Goal: Task Accomplishment & Management: Complete application form

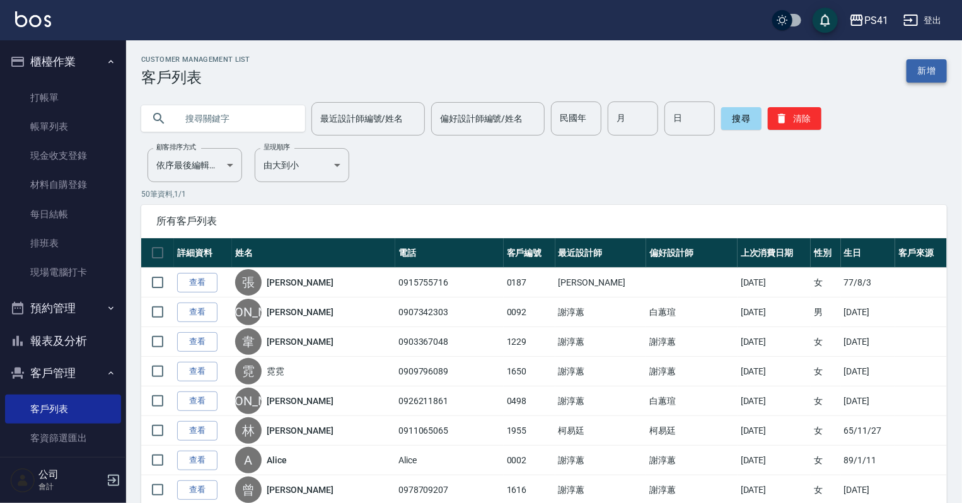
click at [939, 69] on link "新增" at bounding box center [927, 70] width 40 height 23
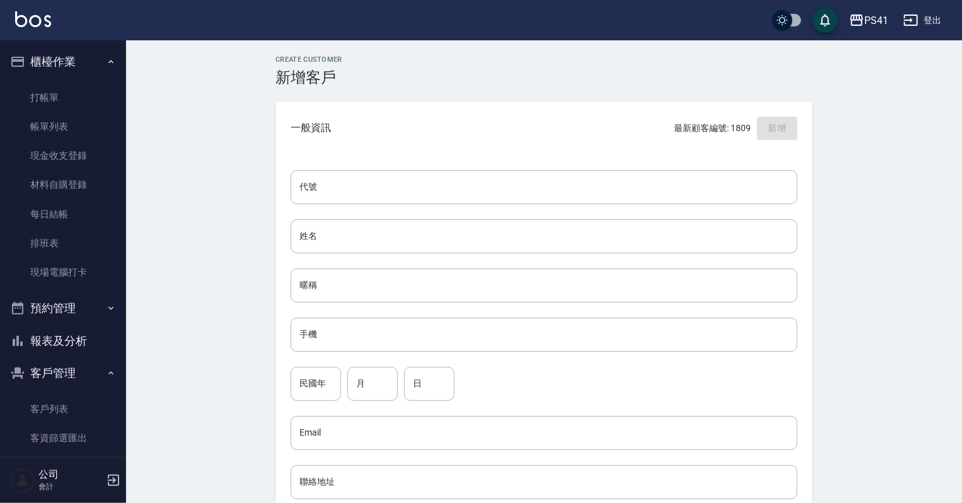
click at [627, 158] on div "代號 代號 姓名 姓名 暱稱 暱稱 手機 手機 民國年 民國年 月 月 日 日 Email Email 聯絡地址 聯絡地址 男 女 LINE ID LINE …" at bounding box center [543, 461] width 537 height 613
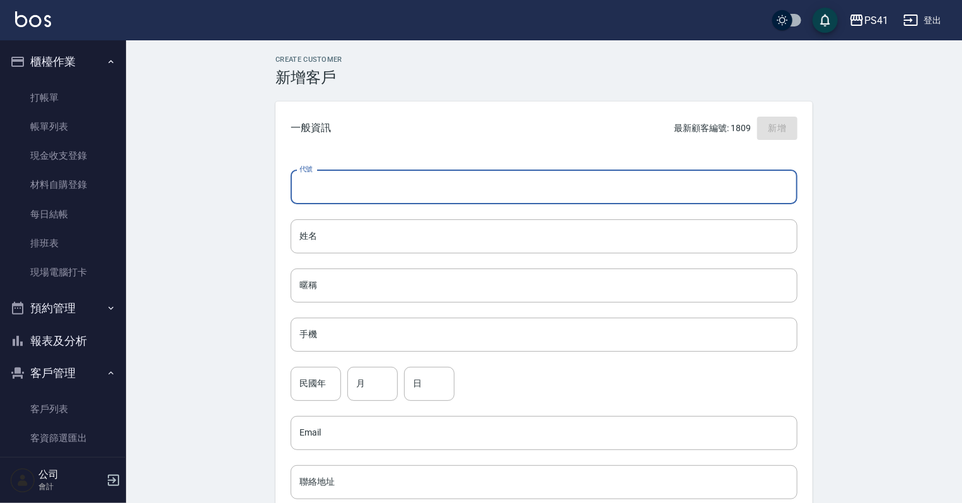
click at [602, 187] on input "代號" at bounding box center [544, 187] width 507 height 34
type input "1811"
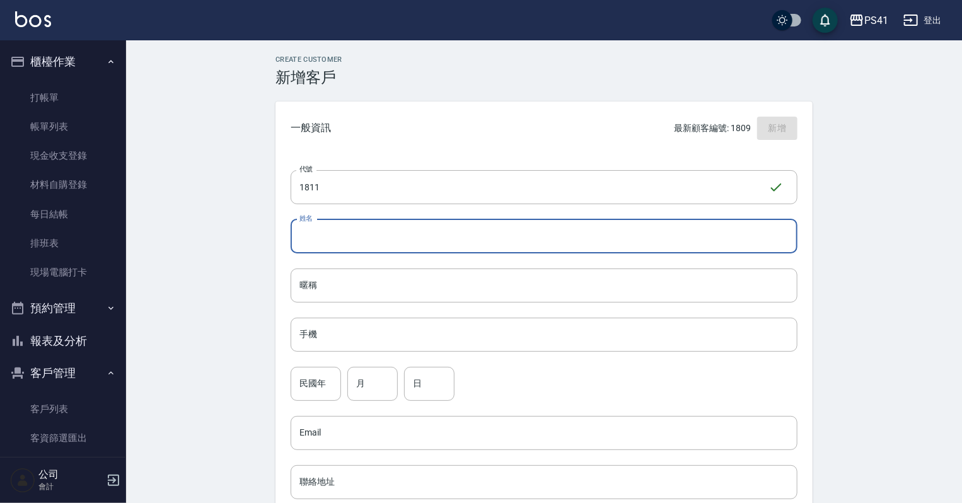
drag, startPoint x: 477, startPoint y: 241, endPoint x: 474, endPoint y: 247, distance: 6.8
click at [476, 241] on input "姓名" at bounding box center [544, 236] width 507 height 34
type input "ㄘ"
type input "[PERSON_NAME]"
click at [393, 327] on input "手機" at bounding box center [544, 335] width 507 height 34
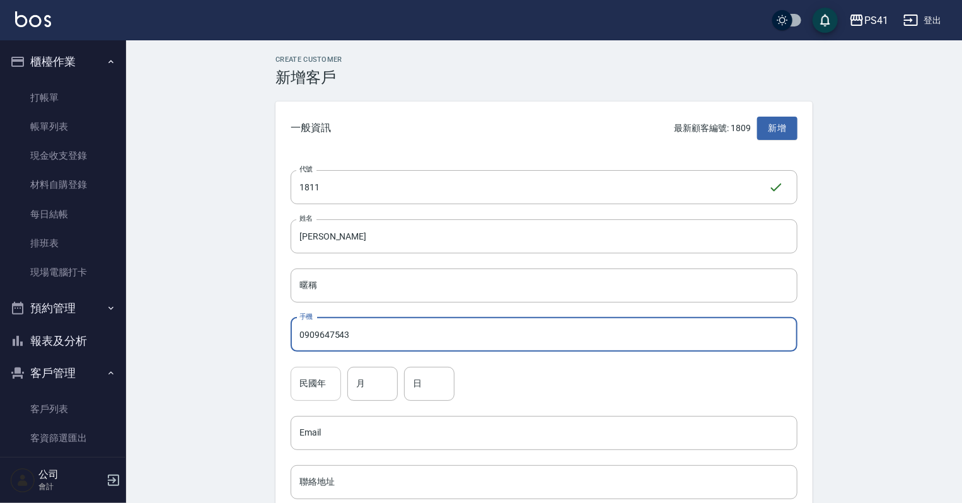
type input "0909647543"
click at [304, 381] on input "民國年" at bounding box center [316, 384] width 50 height 34
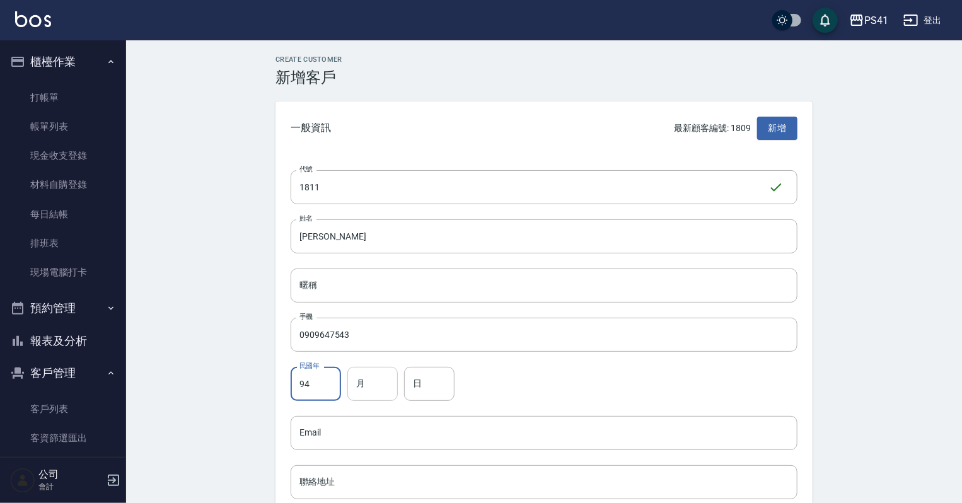
type input "94"
drag, startPoint x: 367, startPoint y: 392, endPoint x: 376, endPoint y: 396, distance: 10.2
click at [368, 392] on input "月" at bounding box center [372, 384] width 50 height 34
type input "04"
click at [441, 386] on input "日" at bounding box center [429, 384] width 50 height 34
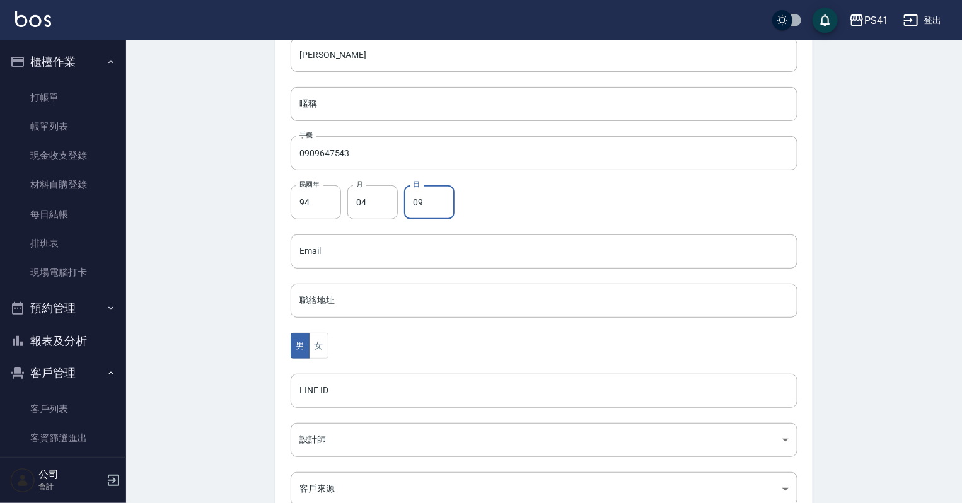
scroll to position [202, 0]
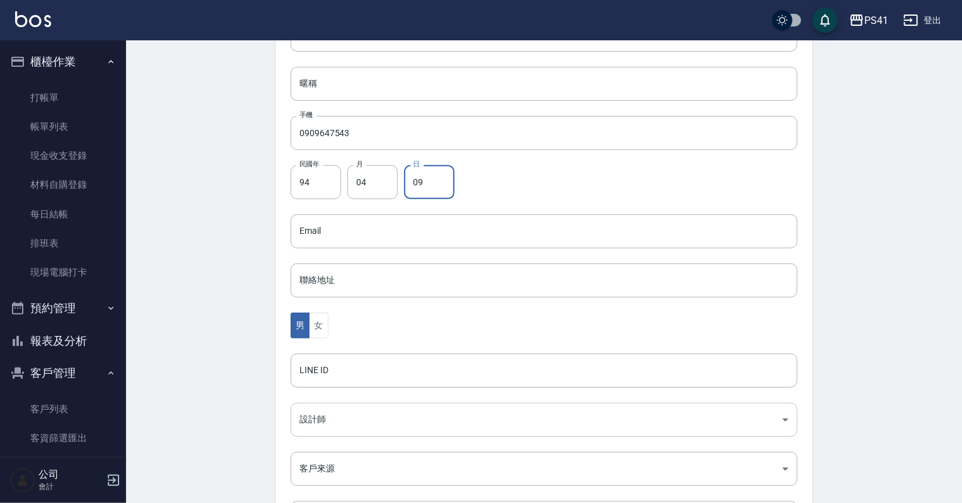
type input "09"
click at [324, 414] on body "PS41 登出 櫃檯作業 打帳單 帳單列表 現金收支登錄 材料自購登錄 每日結帳 排班表 現場電腦打卡 預約管理 預約管理 單日預約紀錄 單週預約紀錄 報表及…" at bounding box center [481, 208] width 962 height 821
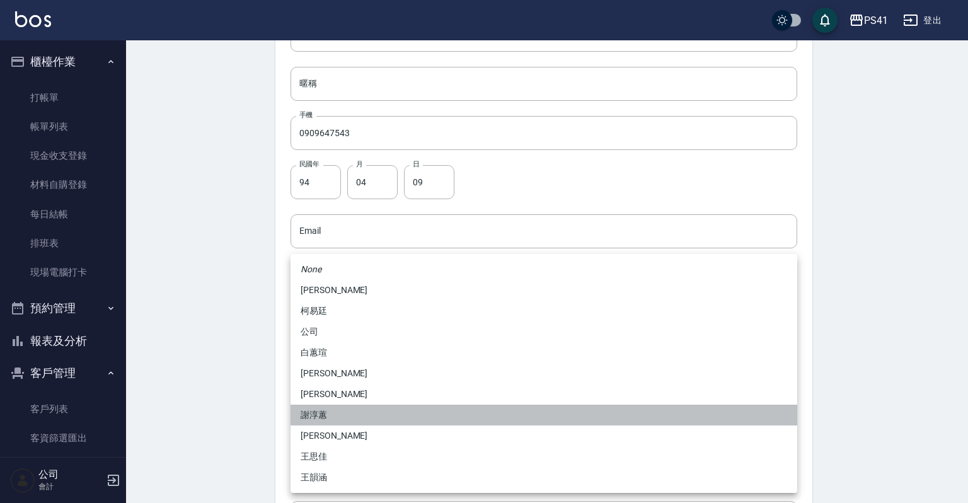
click at [318, 407] on li "謝淳蕙" at bounding box center [544, 415] width 507 height 21
type input "8c411568-4112-470a-9bf0-dab44adfddc4"
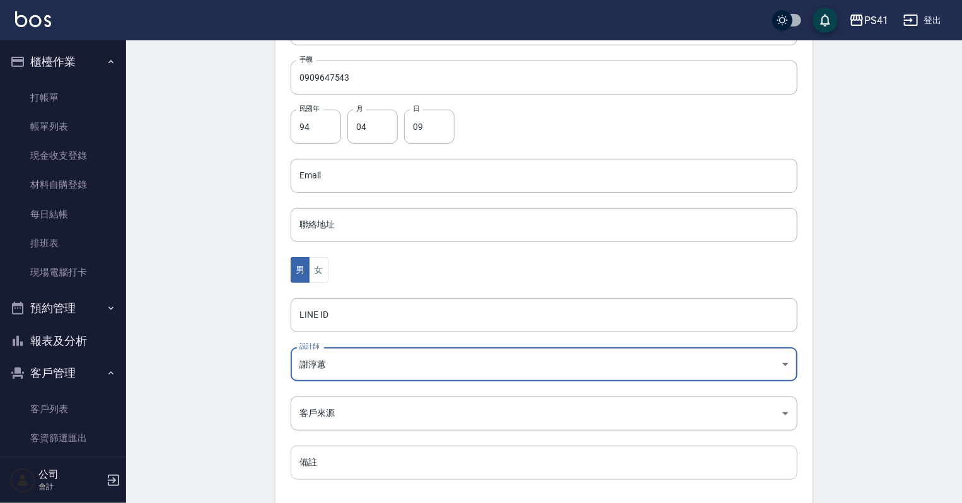
scroll to position [317, 0]
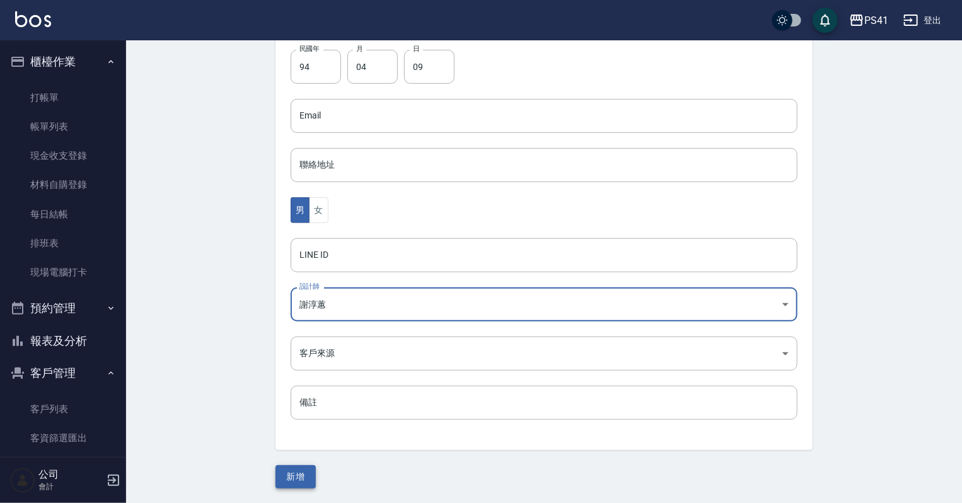
click at [298, 474] on button "新增" at bounding box center [295, 476] width 40 height 23
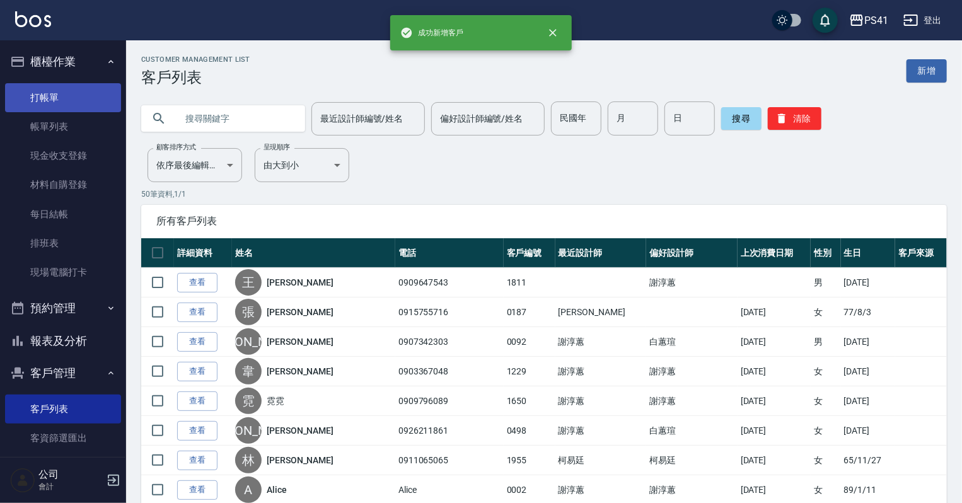
click at [74, 84] on link "打帳單" at bounding box center [63, 97] width 116 height 29
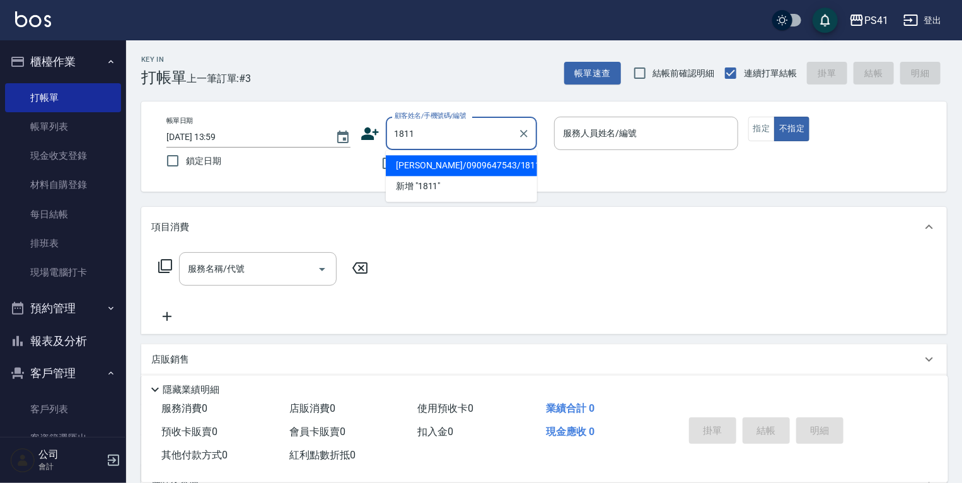
type input "[PERSON_NAME]/0909647543/1811"
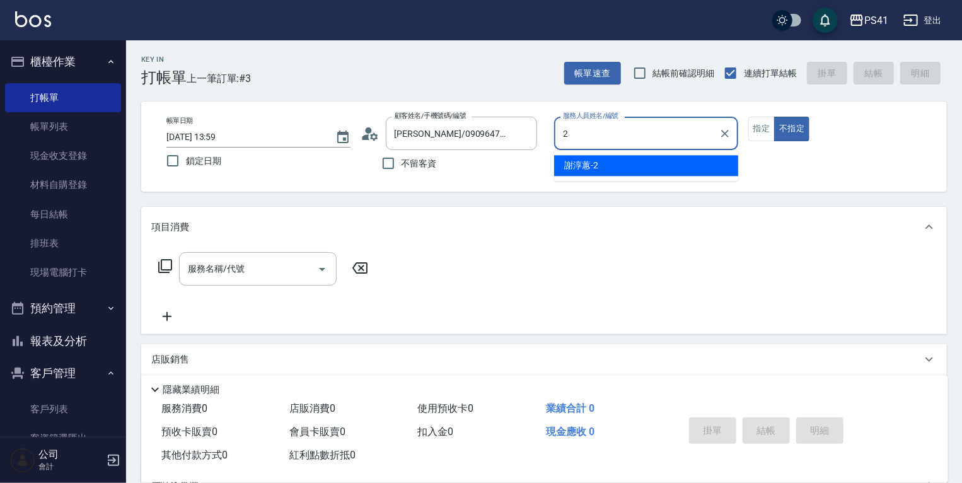
type input "謝淳蕙-2"
type button "false"
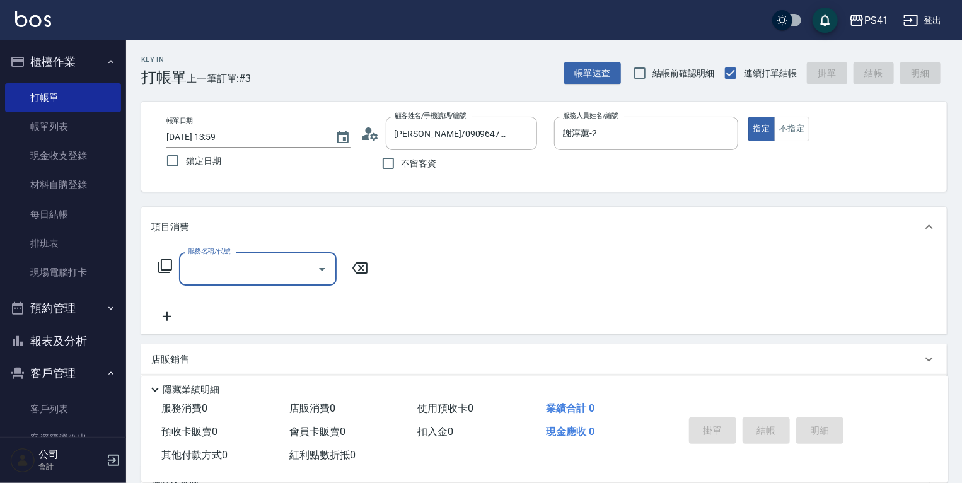
click at [238, 277] on input "服務名稱/代號" at bounding box center [248, 269] width 127 height 22
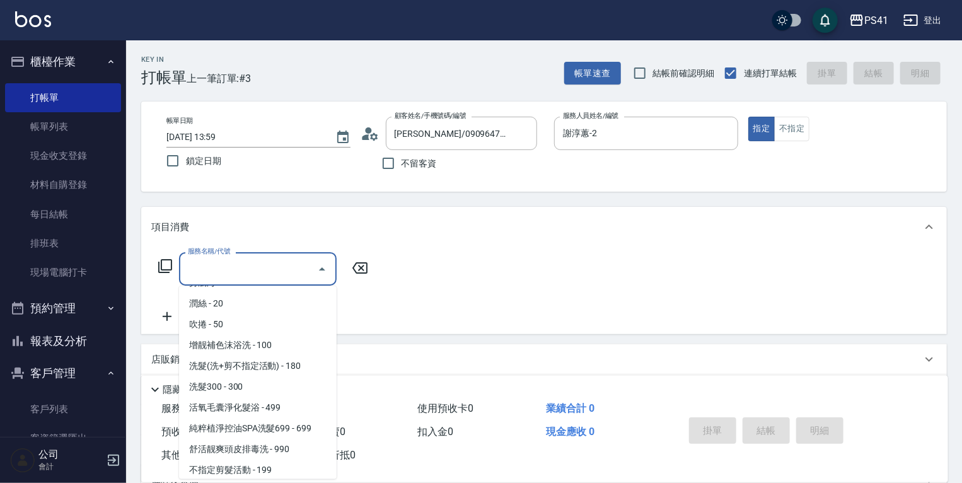
scroll to position [101, 0]
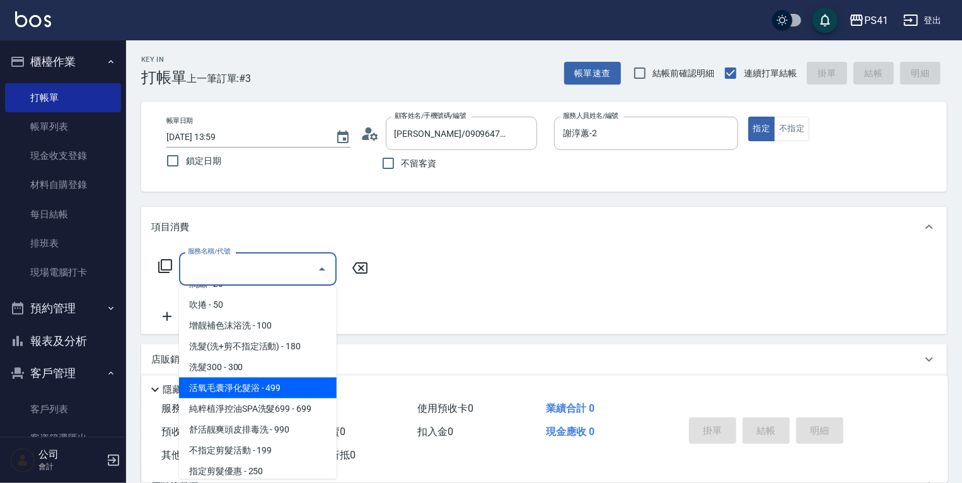
click at [245, 380] on span "活氧毛囊淨化髮浴 - 499" at bounding box center [258, 388] width 158 height 21
type input "活氧毛囊淨化髮浴(1499)"
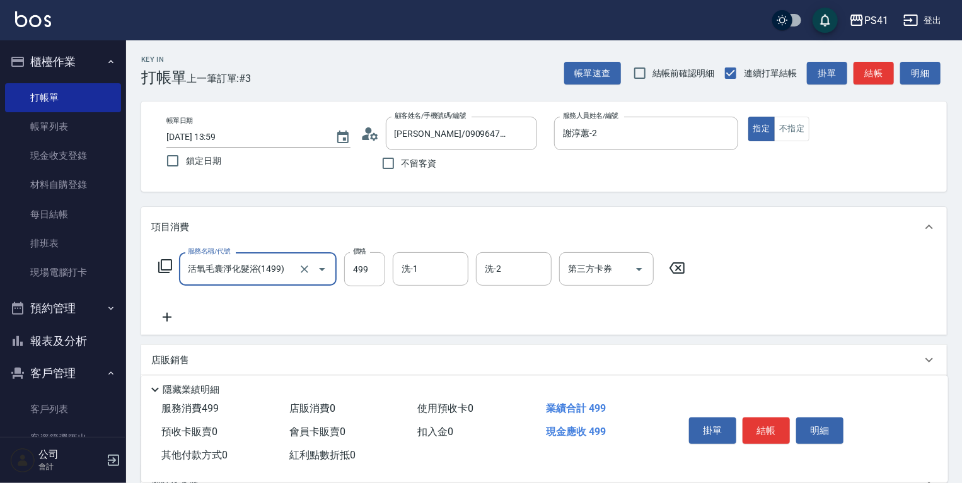
click at [408, 272] on input "洗-1" at bounding box center [430, 269] width 64 height 22
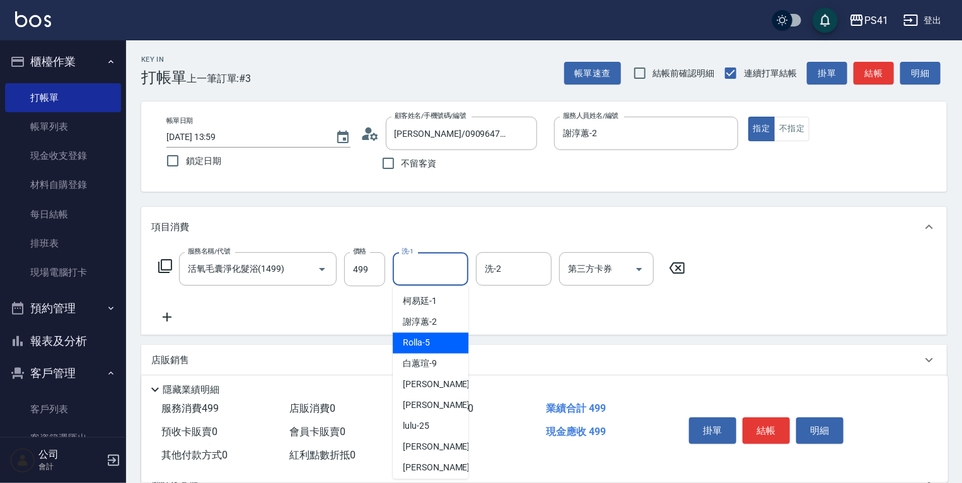
click at [432, 347] on div "Rolla -5" at bounding box center [431, 343] width 76 height 21
type input "Rolla-5"
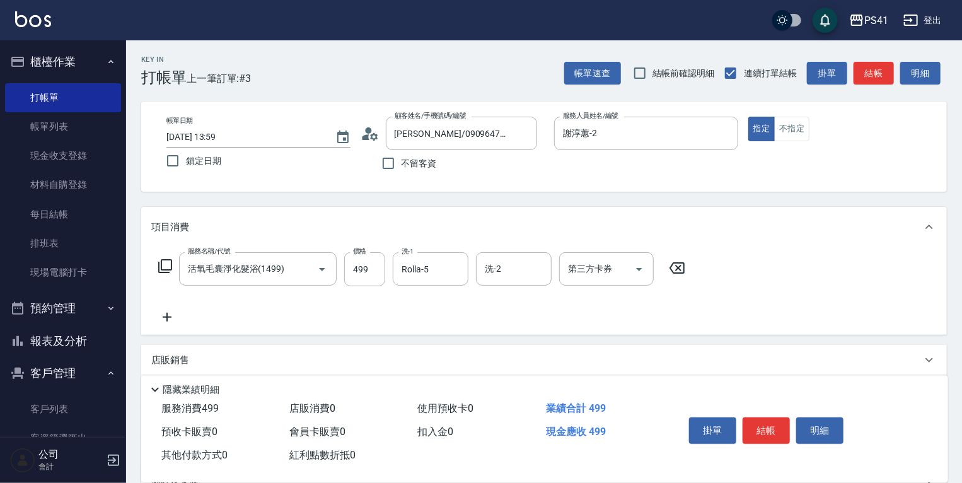
click at [161, 320] on icon at bounding box center [167, 317] width 32 height 15
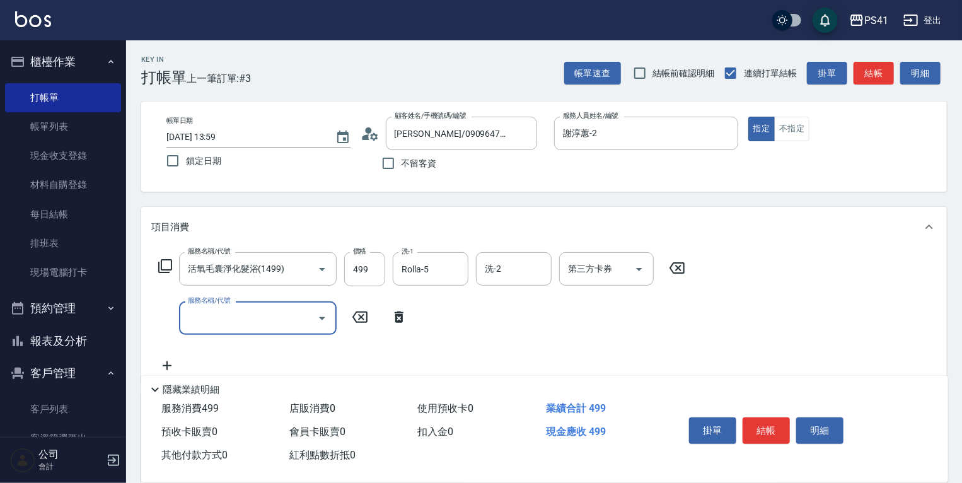
click at [235, 325] on input "服務名稱/代號" at bounding box center [248, 318] width 127 height 22
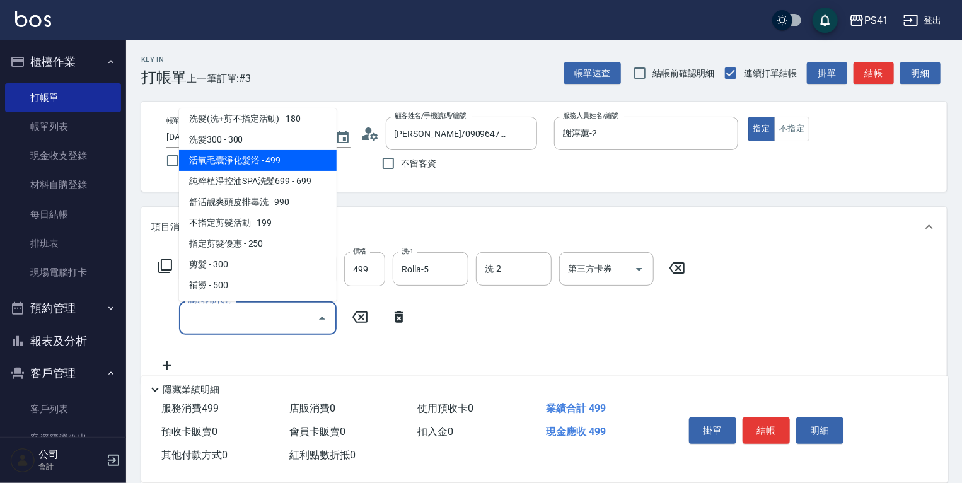
scroll to position [151, 0]
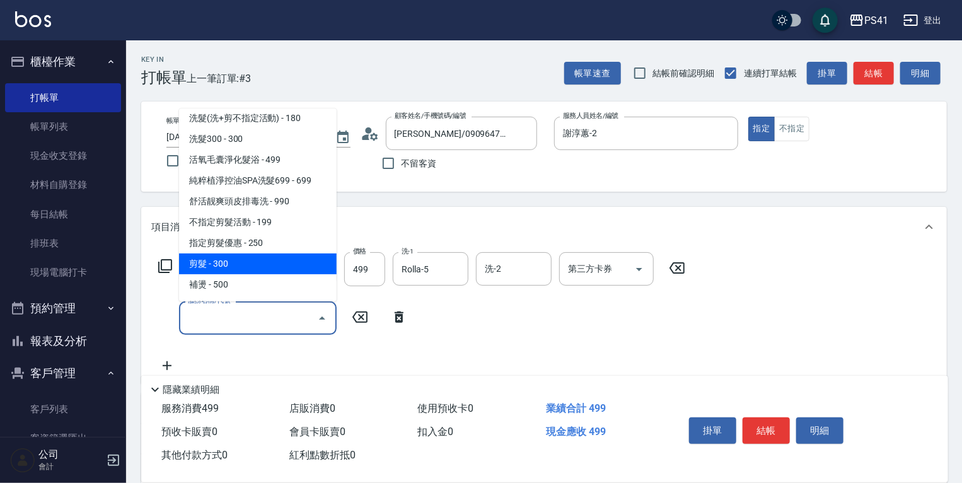
click at [212, 258] on span "剪髮 - 300" at bounding box center [258, 263] width 158 height 21
type input "剪髮(2300)"
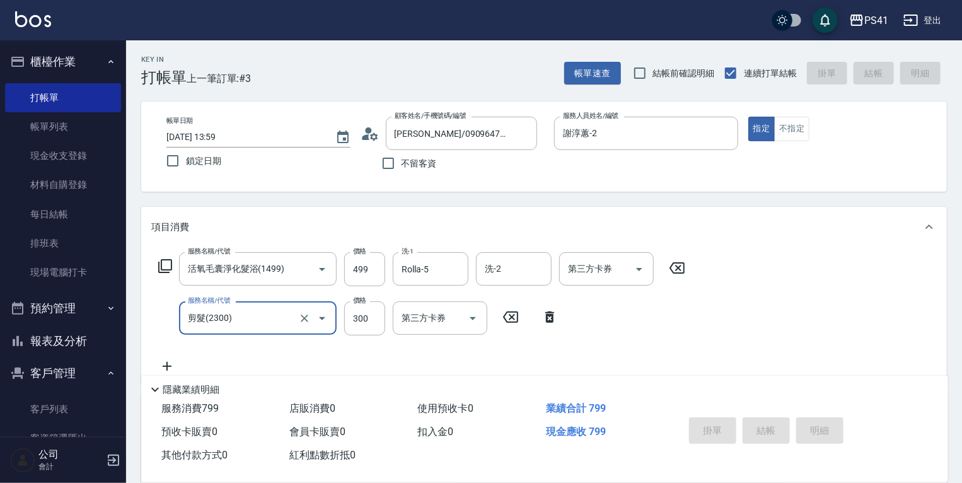
type input "[DATE] 14:00"
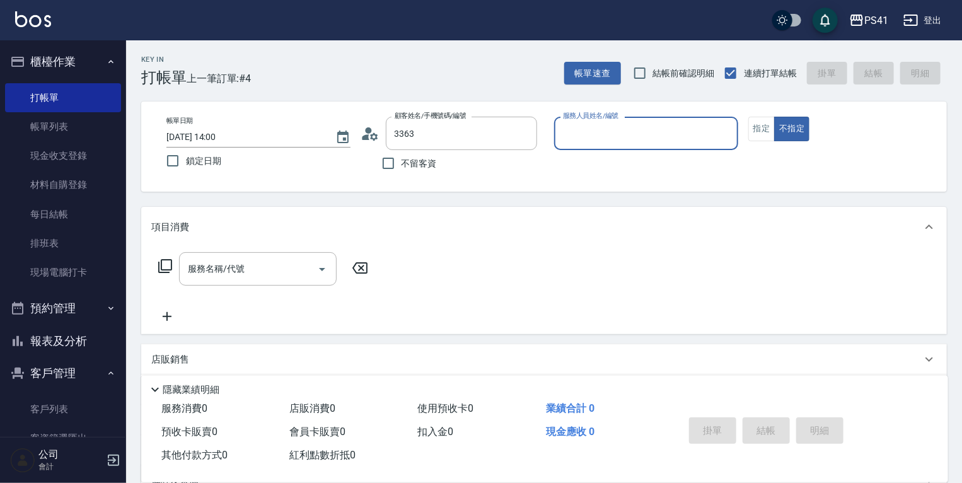
type input "[PERSON_NAME]/0921619267/3363"
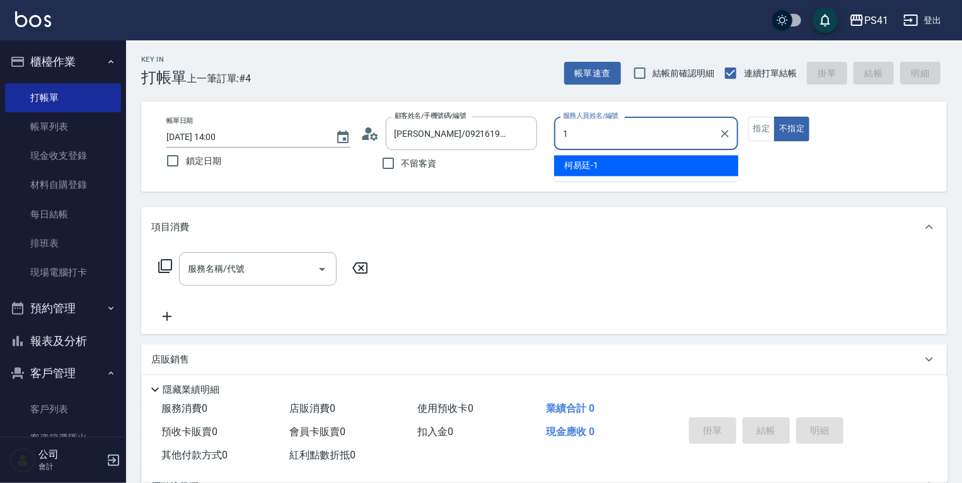
type input "[PERSON_NAME]-1"
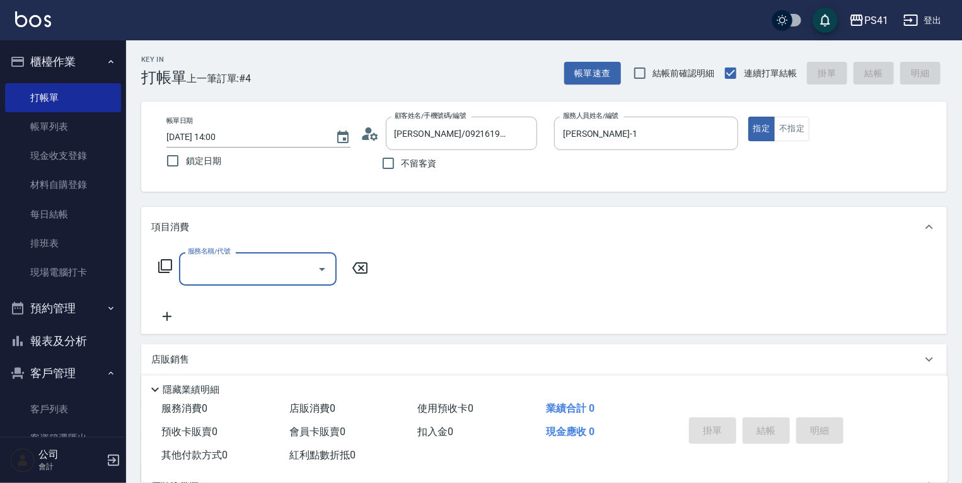
click at [215, 275] on input "服務名稱/代號" at bounding box center [248, 269] width 127 height 22
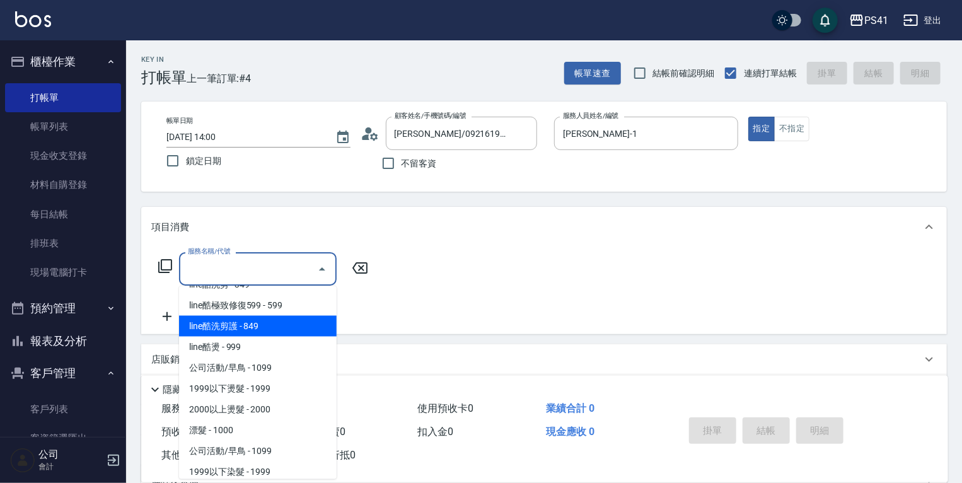
scroll to position [555, 0]
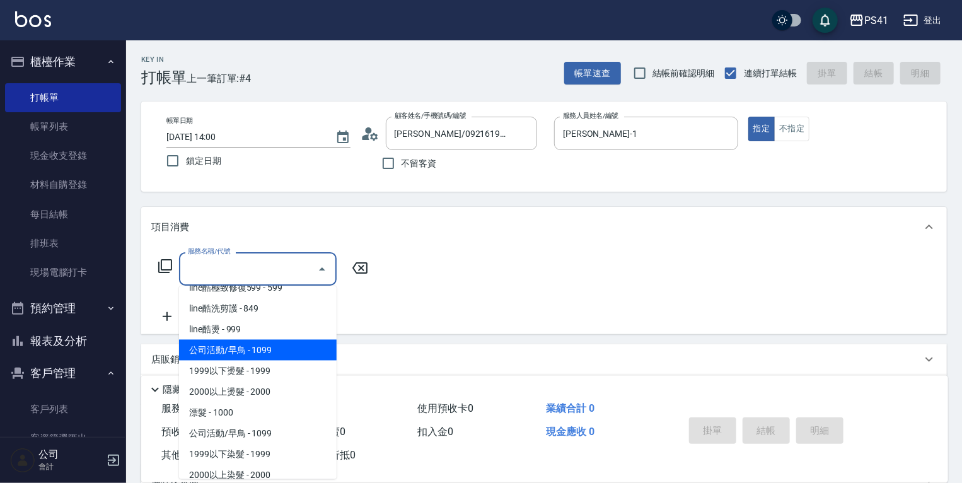
click at [223, 355] on span "公司活動/早鳥 - 1099" at bounding box center [258, 350] width 158 height 21
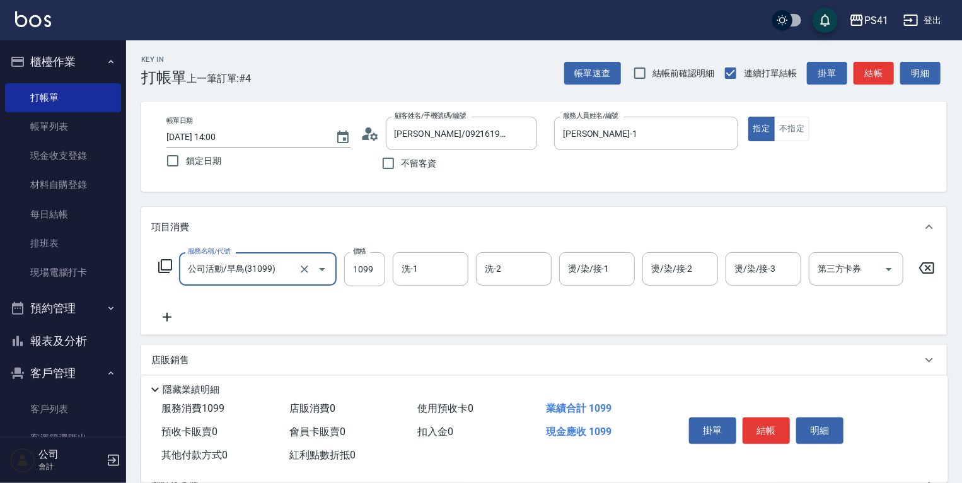
click at [262, 262] on input "公司活動/早鳥(31099)" at bounding box center [240, 269] width 111 height 22
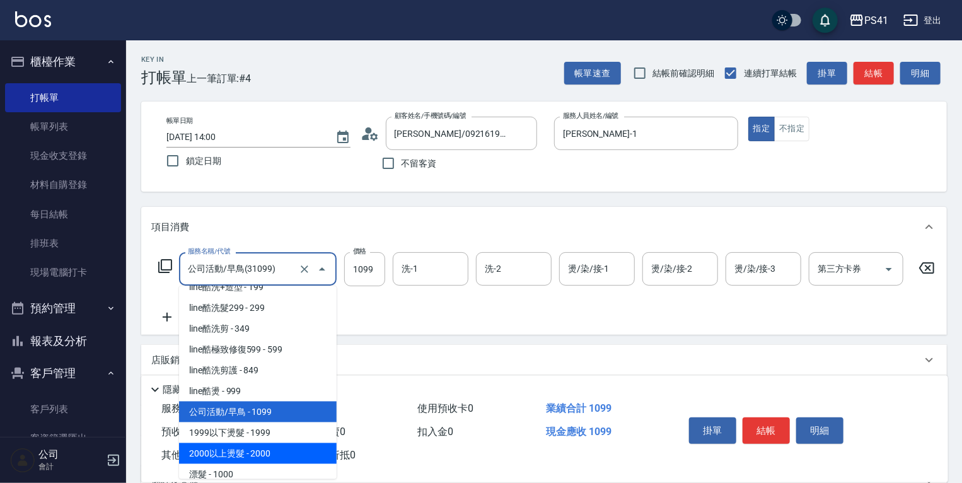
scroll to position [536, 0]
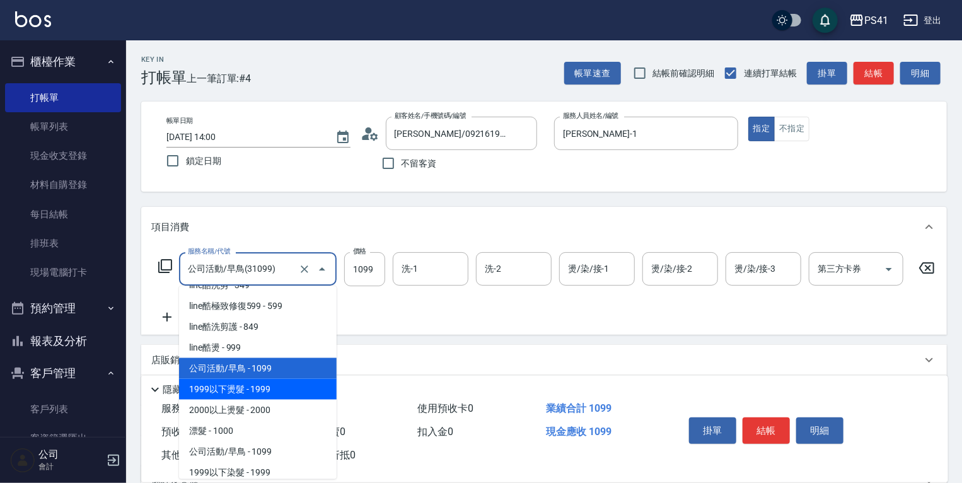
click at [277, 393] on span "1999以下燙髮 - 1999" at bounding box center [258, 389] width 158 height 21
type input "1999以下燙髮(31999)"
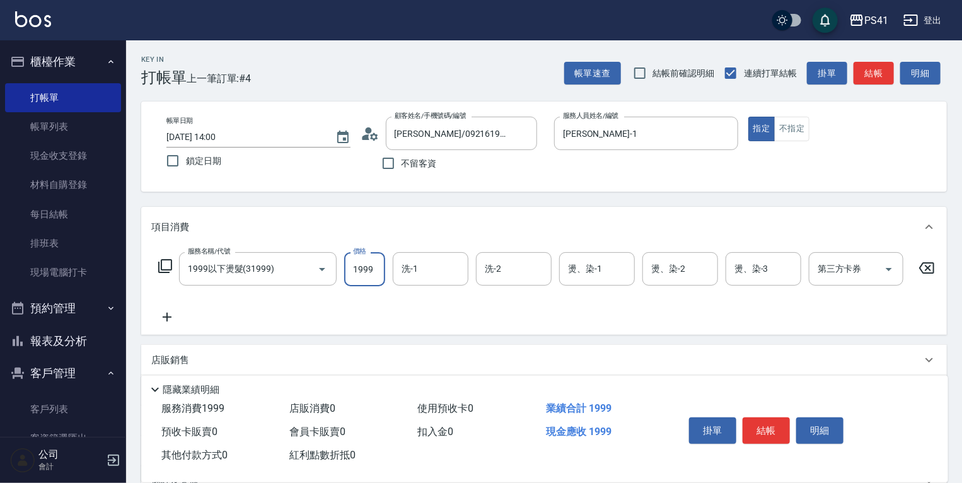
click at [369, 272] on input "1999" at bounding box center [364, 269] width 41 height 34
type input "1499"
click at [416, 269] on div "洗-1 洗-1" at bounding box center [431, 268] width 76 height 33
type input "[PERSON_NAME]-1"
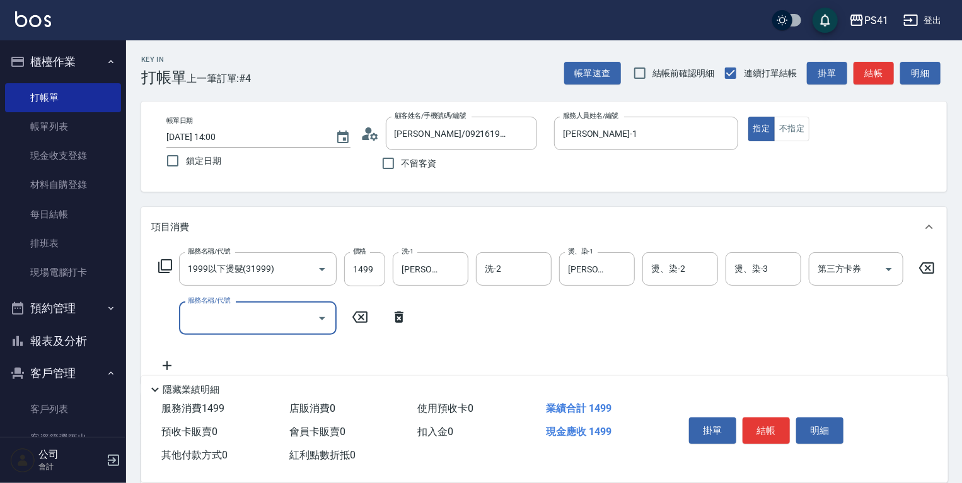
click at [255, 335] on div "服務名稱/代號 1999以下燙髮(31999) 服務名稱/代號 價格 1499 價格 洗-1 [PERSON_NAME]-1 洗-1 洗-2 洗-2 燙、染-…" at bounding box center [546, 312] width 791 height 121
click at [258, 330] on div "服務名稱/代號" at bounding box center [258, 317] width 158 height 33
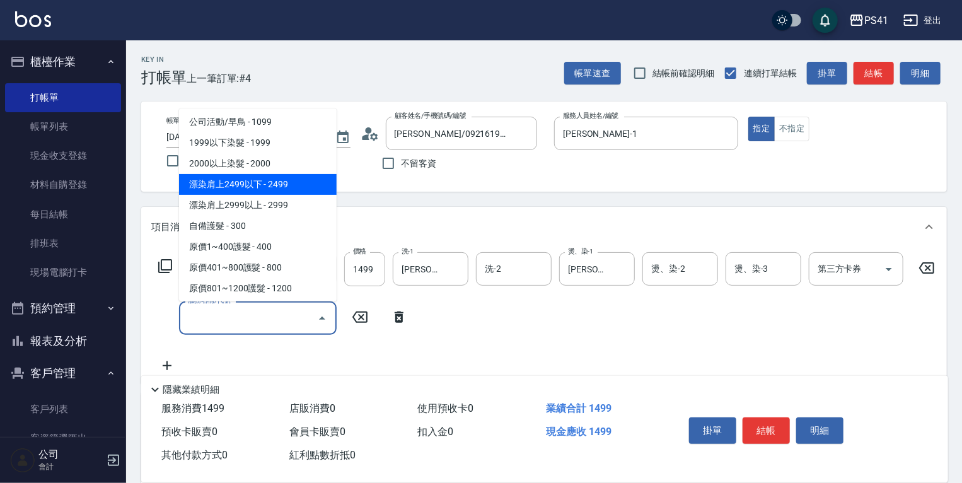
scroll to position [706, 0]
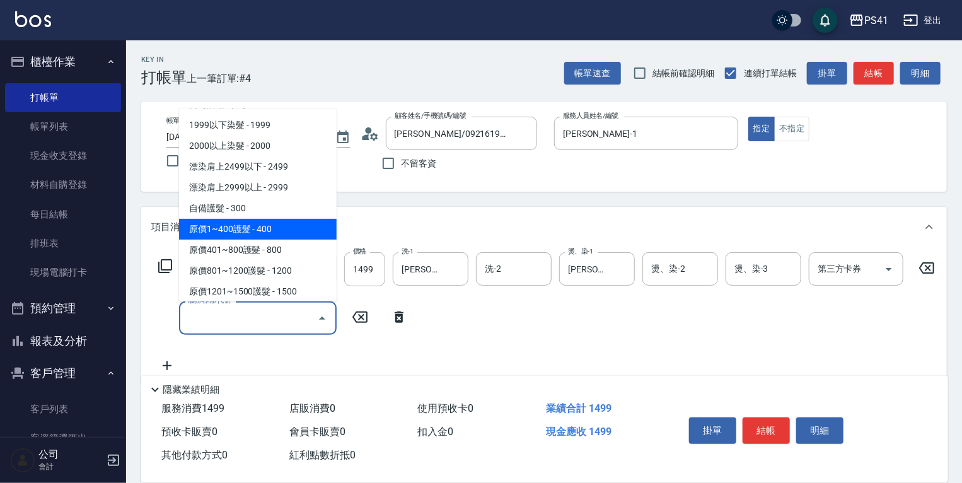
click at [257, 229] on span "原價1~400護髮 - 400" at bounding box center [258, 229] width 158 height 21
type input "原價1~400護髮(50400)"
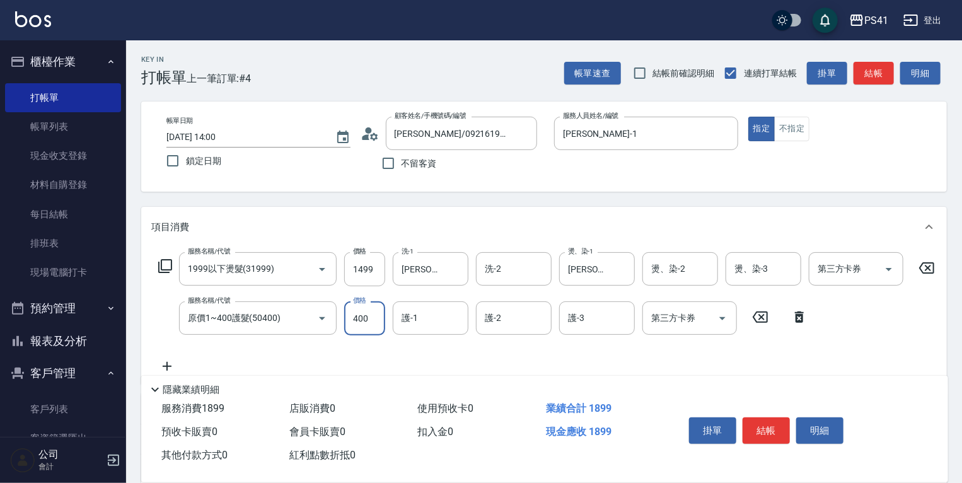
click at [358, 317] on input "400" at bounding box center [364, 318] width 41 height 34
type input "5"
click at [794, 317] on icon at bounding box center [800, 317] width 32 height 15
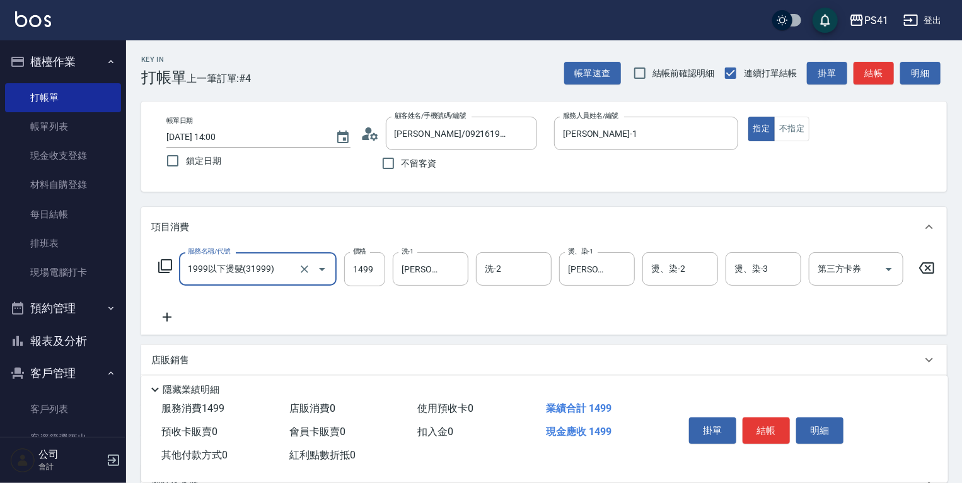
click at [243, 270] on input "1999以下燙髮(31999)" at bounding box center [240, 269] width 111 height 22
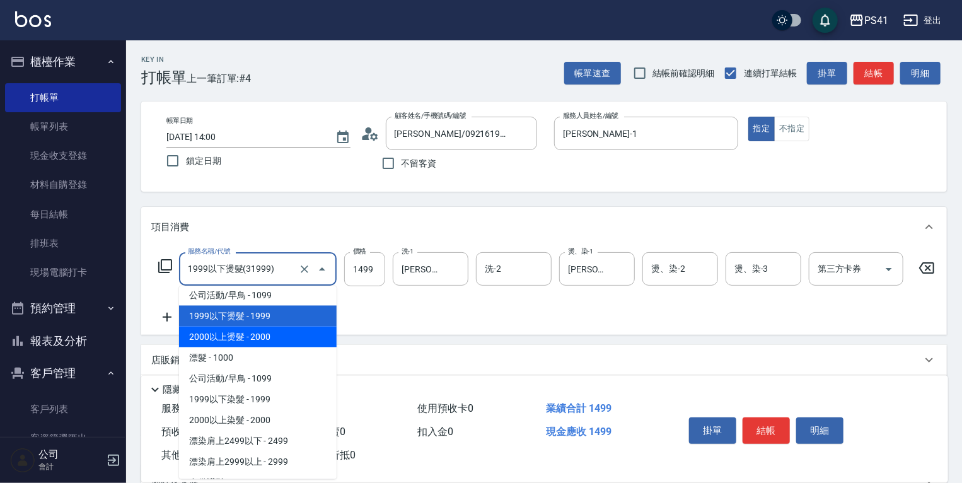
scroll to position [608, 0]
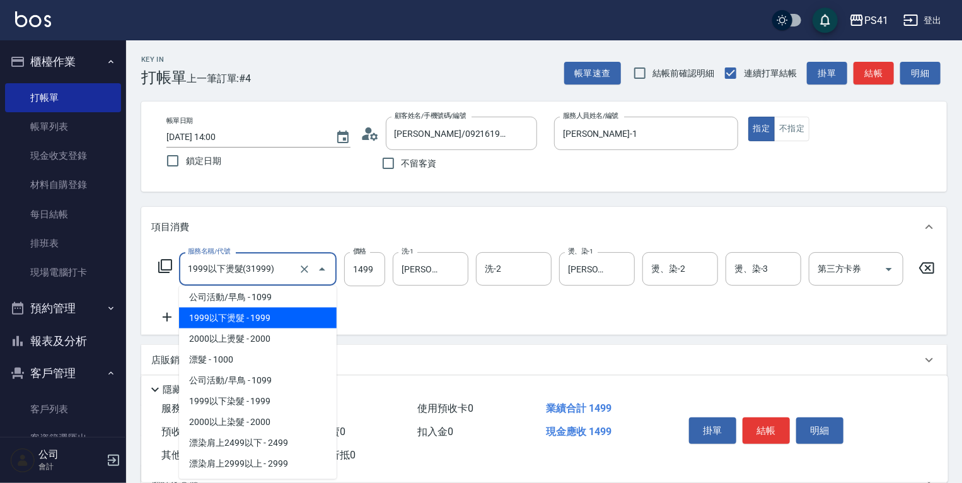
click at [299, 317] on span "1999以下燙髮 - 1999" at bounding box center [258, 318] width 158 height 21
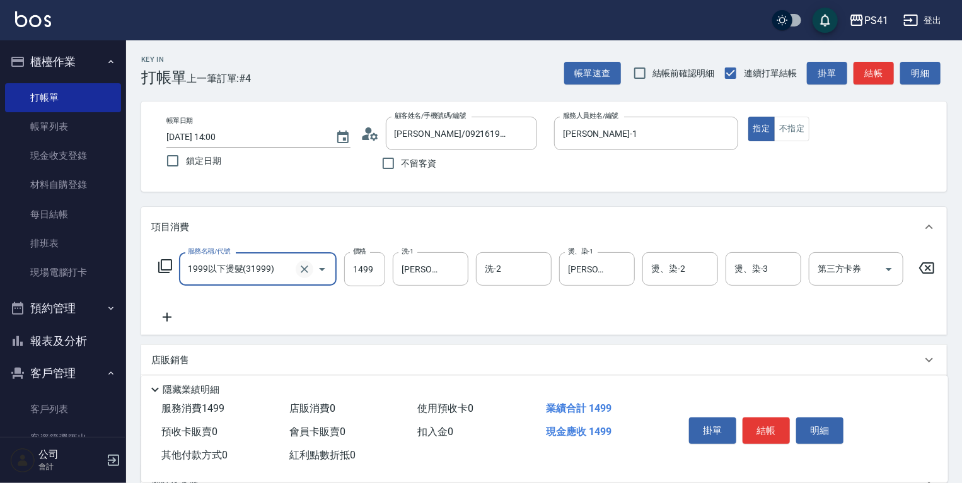
click at [298, 267] on icon "Clear" at bounding box center [304, 269] width 13 height 13
click at [247, 272] on input "服務名稱/代號" at bounding box center [240, 269] width 111 height 22
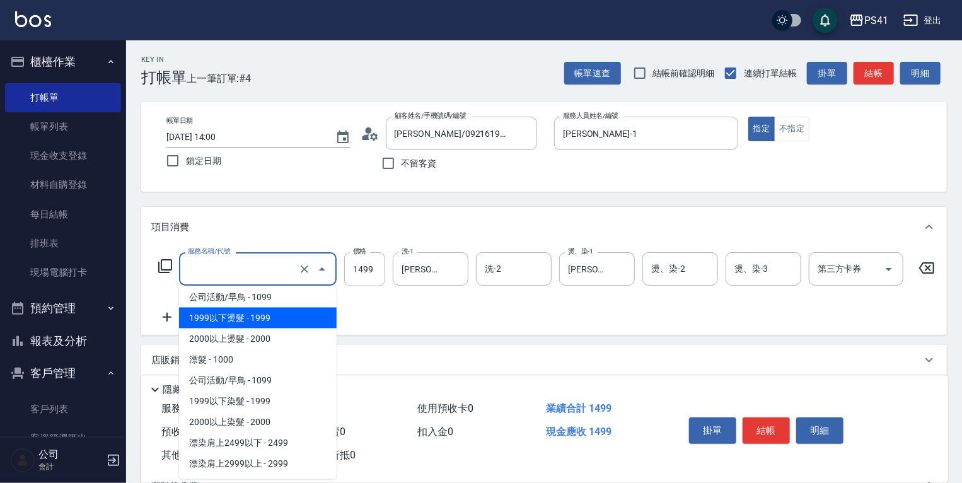
click at [265, 320] on span "1999以下燙髮 - 1999" at bounding box center [258, 318] width 158 height 21
type input "1999以下燙髮(31999)"
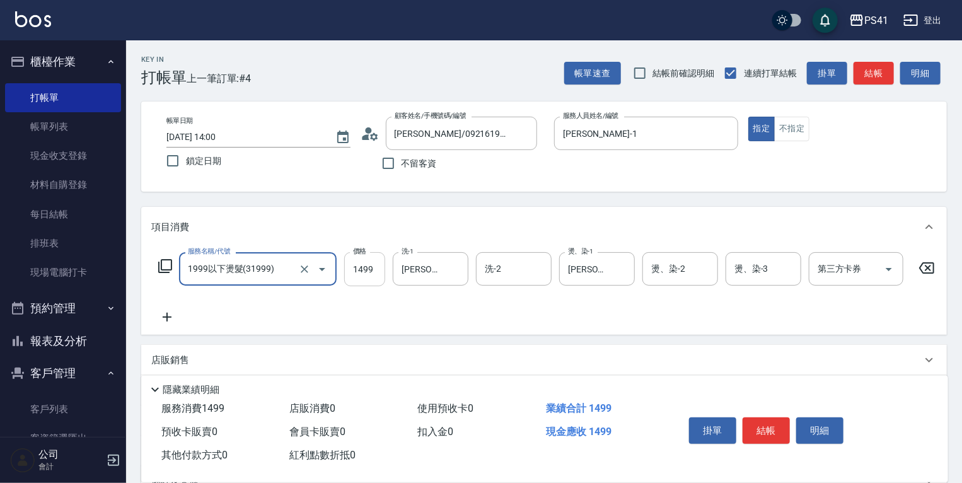
click at [347, 272] on input "1499" at bounding box center [364, 269] width 41 height 34
type input "1999"
click at [607, 298] on div "服務名稱/代號 1999以下燙髮(31999) 服務名稱/代號 價格 1999 價格 洗-1 [PERSON_NAME]-1 洗-1 洗-2 洗-2 燙、染-…" at bounding box center [546, 288] width 791 height 72
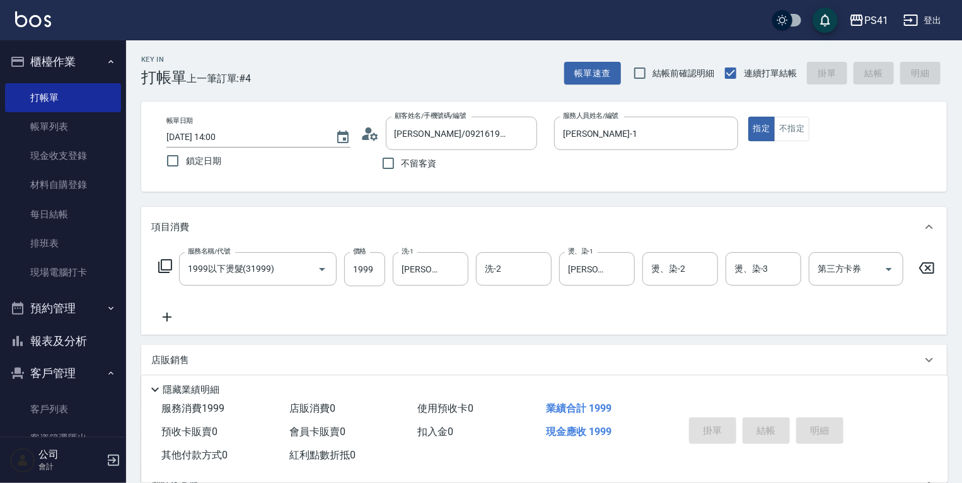
type input "[DATE] 14:01"
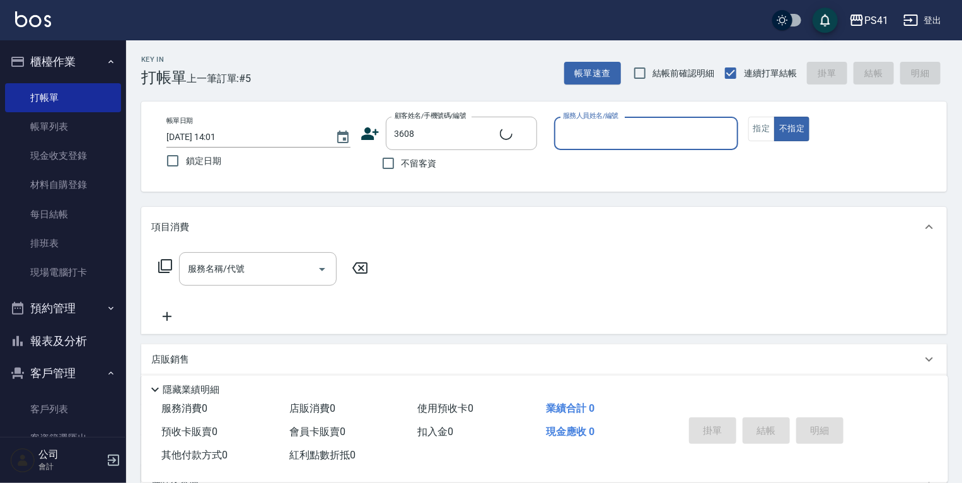
type input "[PERSON_NAME]/0979033335/3608"
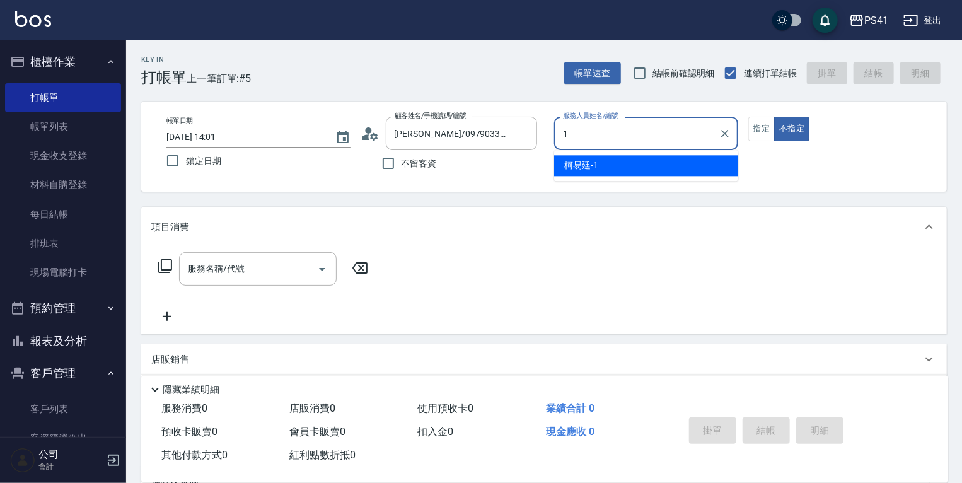
type input "[PERSON_NAME]-1"
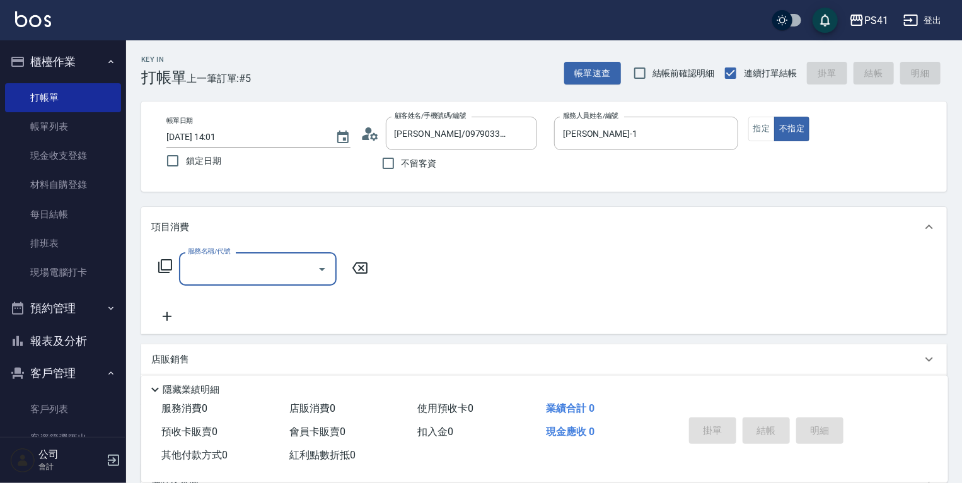
click at [229, 260] on input "服務名稱/代號" at bounding box center [248, 269] width 127 height 22
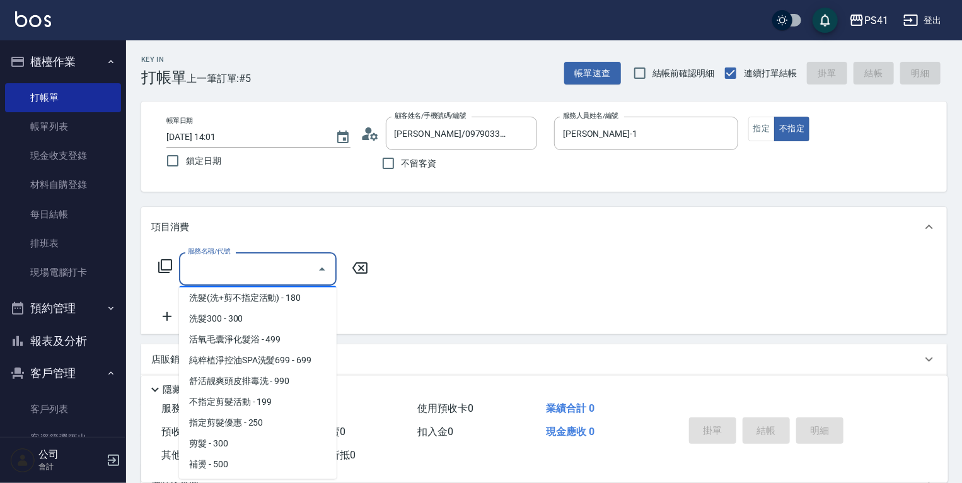
scroll to position [101, 0]
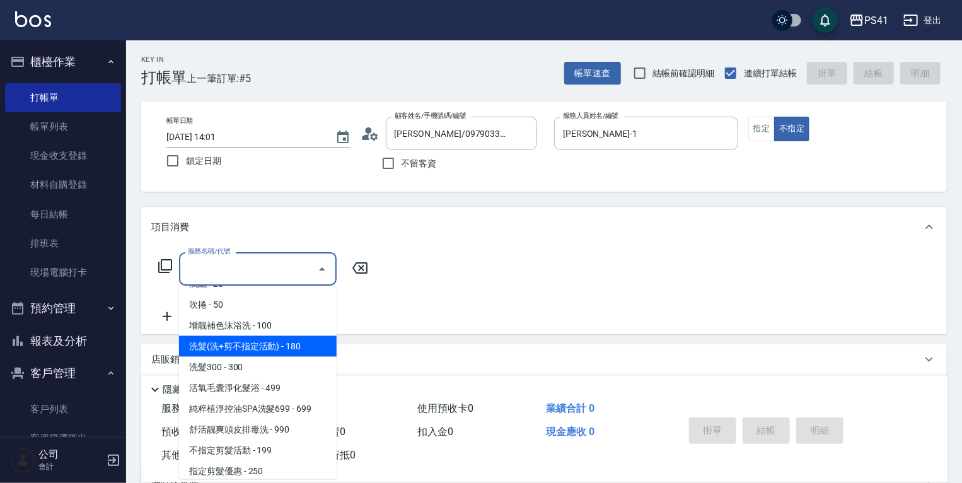
click at [276, 345] on span "洗髮(洗+剪不指定活動) - 180" at bounding box center [258, 346] width 158 height 21
type input "洗髮(洗+剪不指定活動)(1180)"
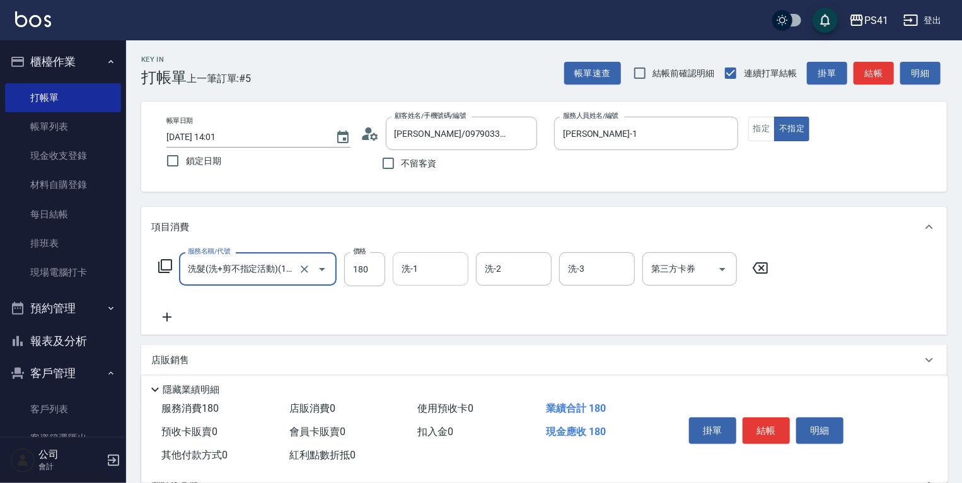
click at [420, 264] on input "洗-1" at bounding box center [430, 269] width 64 height 22
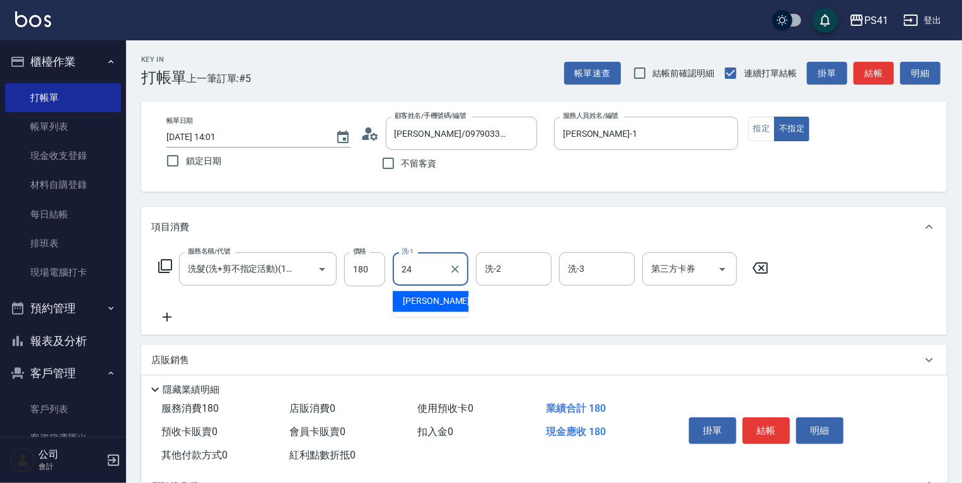
type input "[PERSON_NAME]-24"
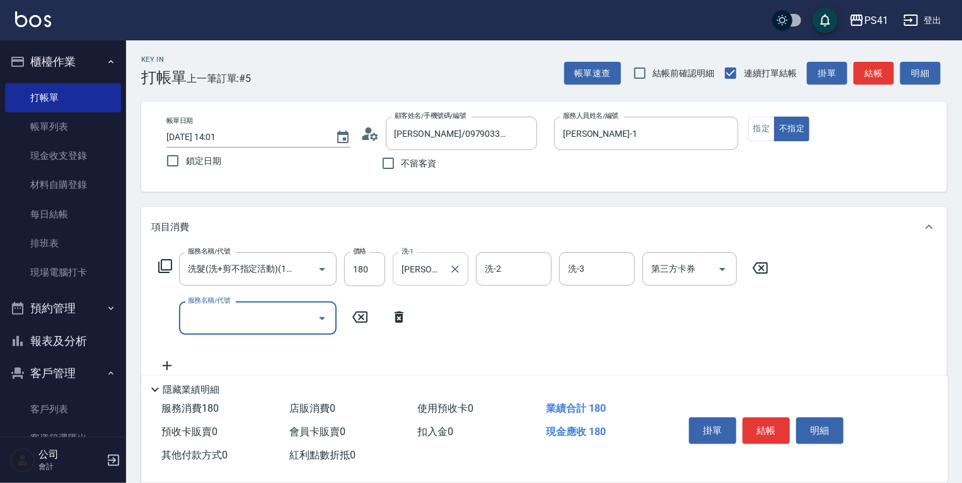
scroll to position [0, 0]
click at [289, 312] on input "服務名稱/代號" at bounding box center [248, 318] width 127 height 22
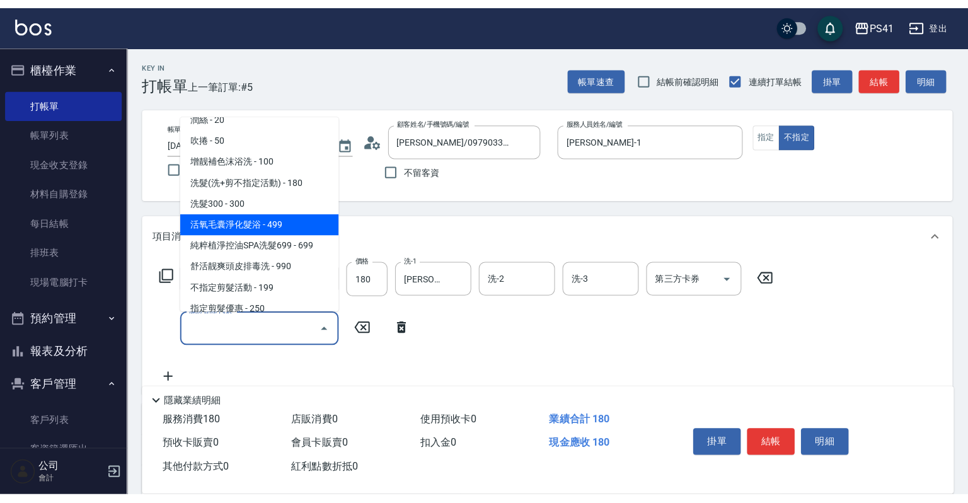
scroll to position [202, 0]
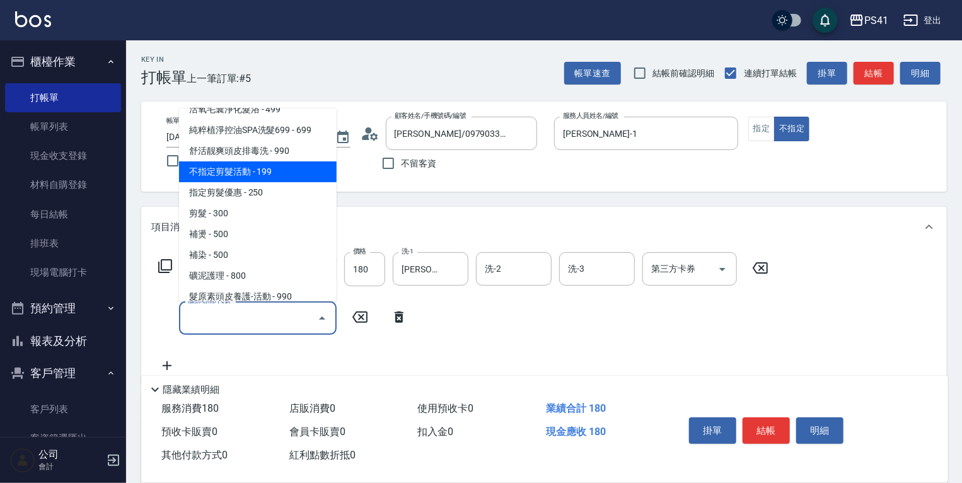
click at [284, 175] on span "不指定剪髮活動 - 199" at bounding box center [258, 171] width 158 height 21
type input "不指定剪髮活動(2199)"
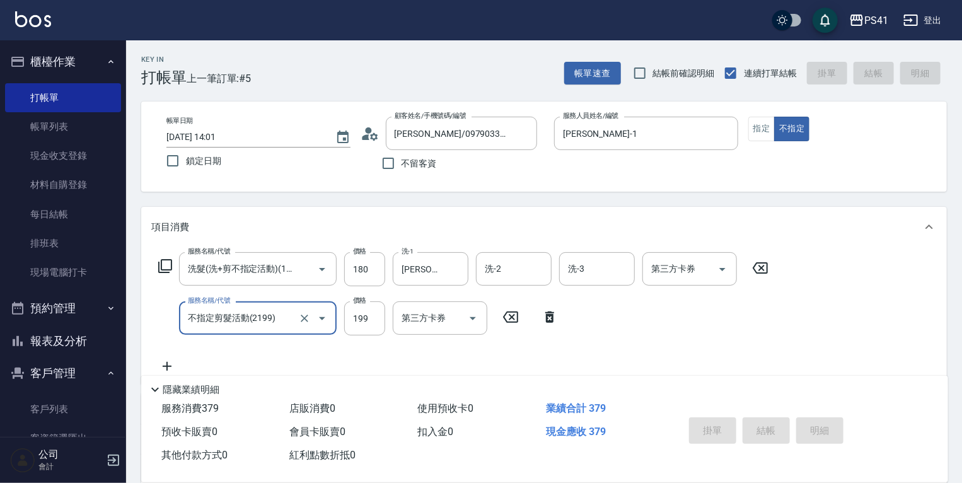
type input "[DATE] 14:02"
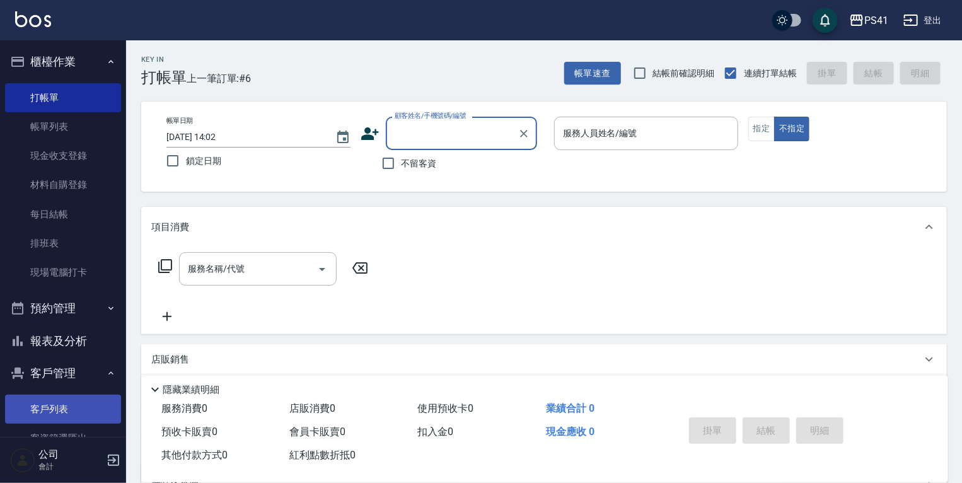
click at [69, 412] on link "客戶列表" at bounding box center [63, 409] width 116 height 29
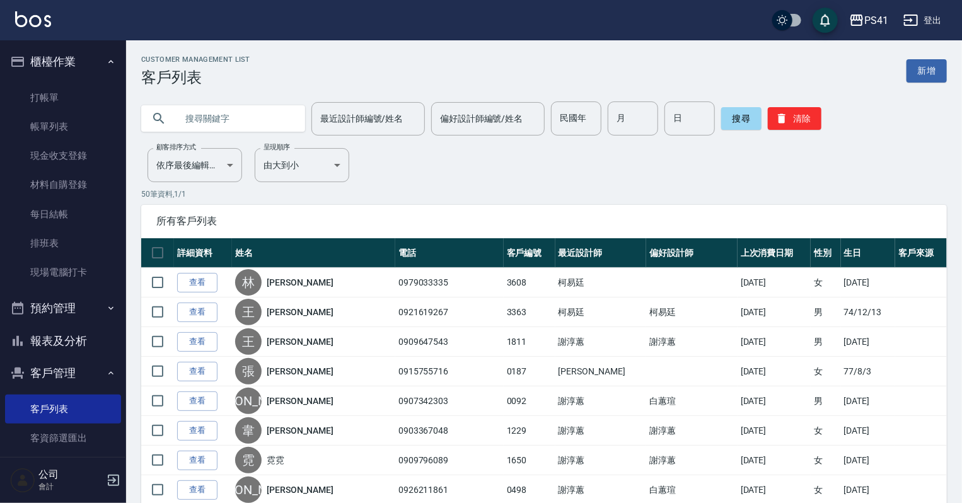
click at [246, 119] on input "text" at bounding box center [236, 118] width 119 height 34
type input "0907242074"
